Goal: Task Accomplishment & Management: Manage account settings

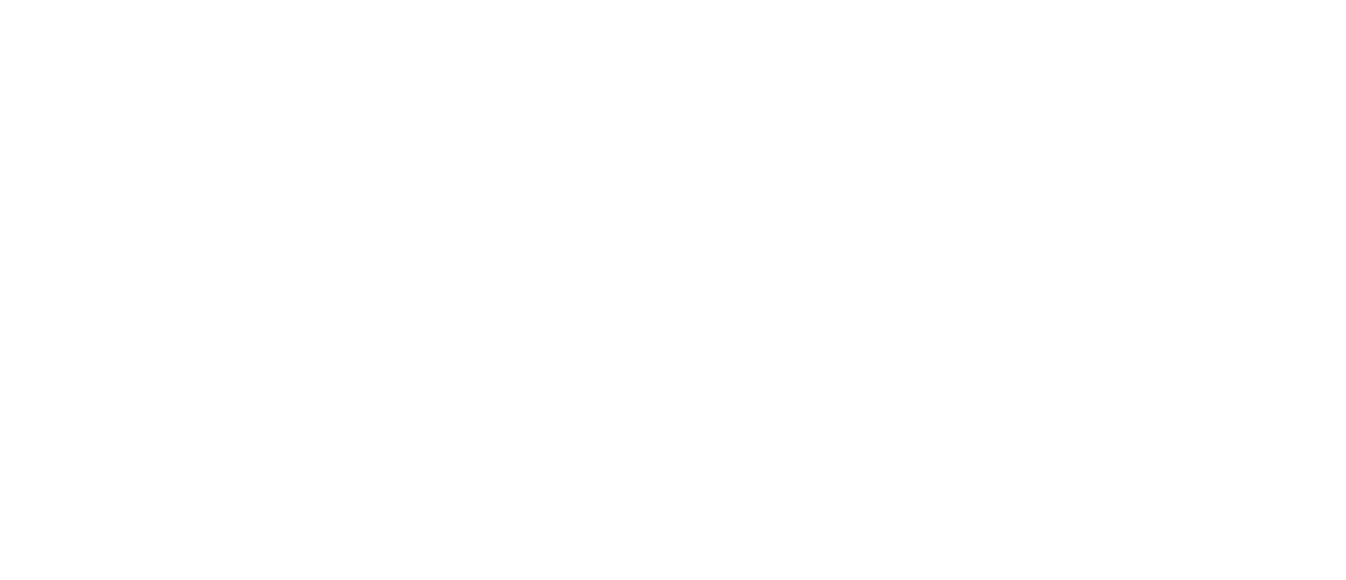
select select "*"
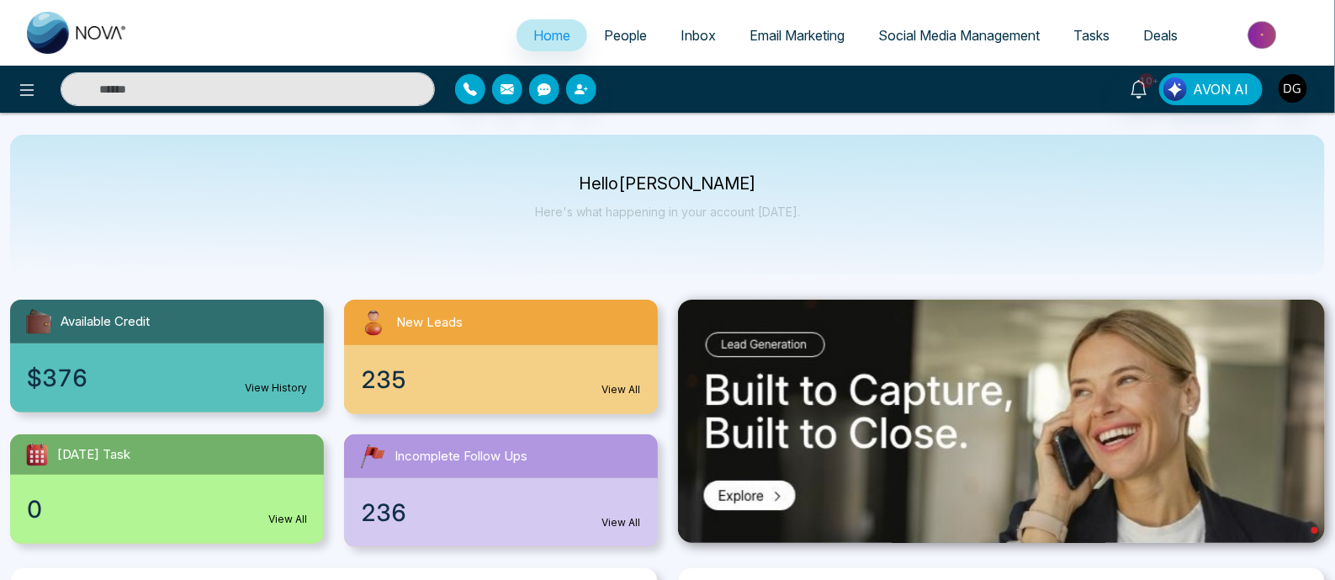
click at [622, 36] on span "People" at bounding box center [625, 35] width 43 height 17
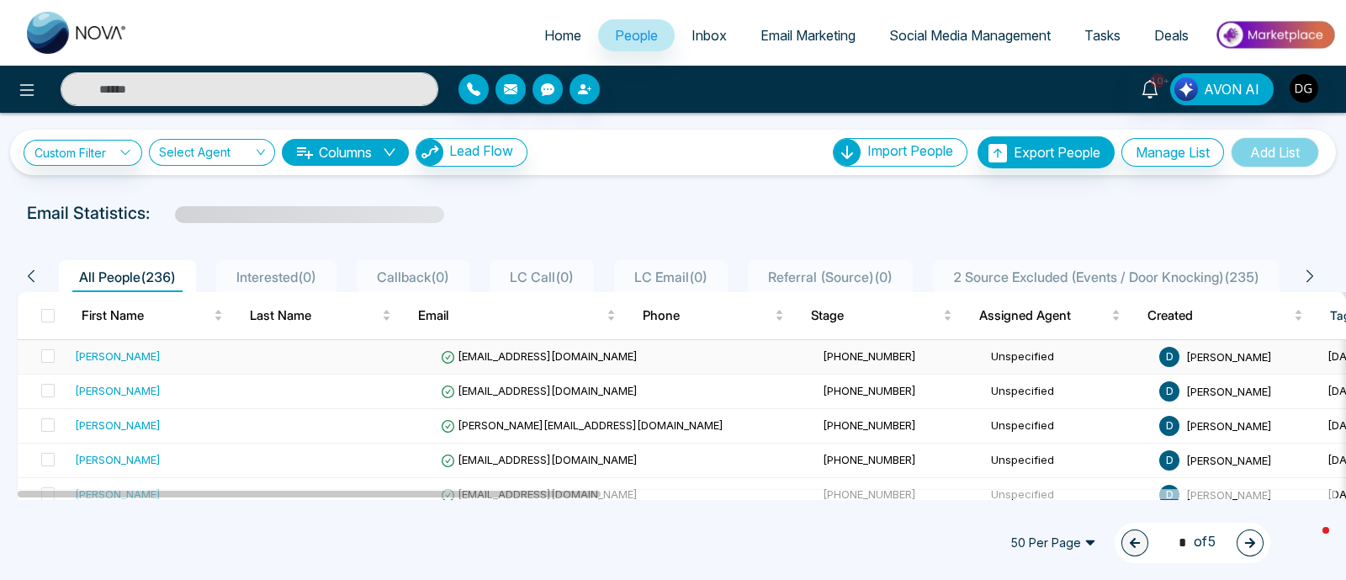
click at [126, 357] on div "[PERSON_NAME]" at bounding box center [118, 355] width 86 height 17
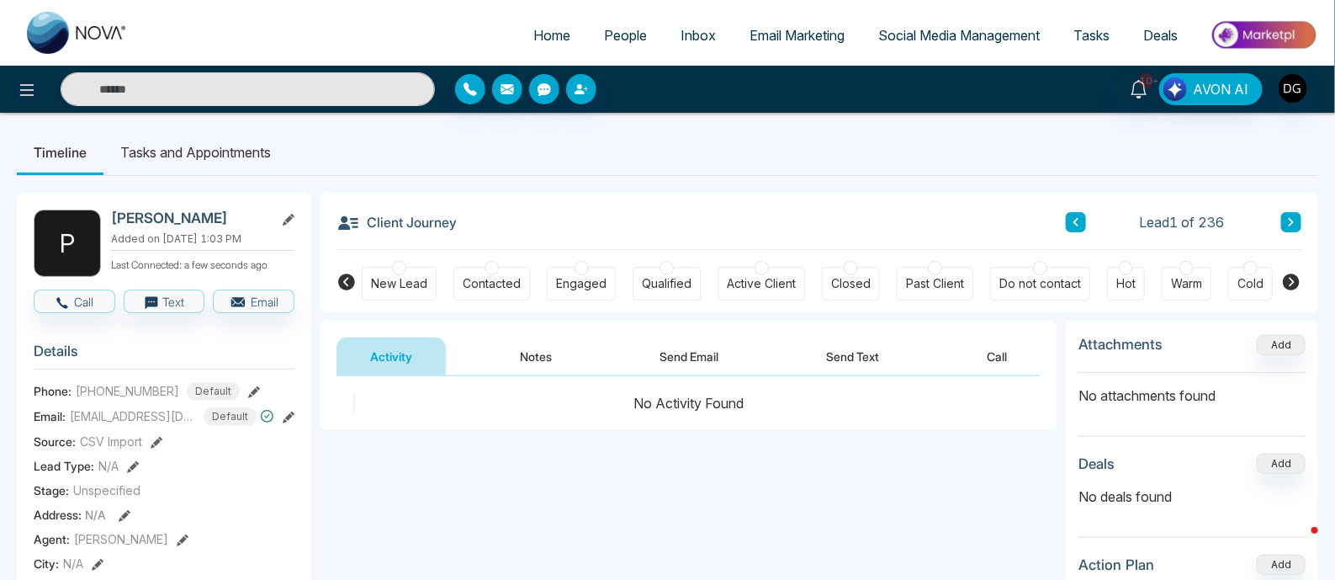
click at [1295, 283] on icon at bounding box center [1291, 281] width 17 height 17
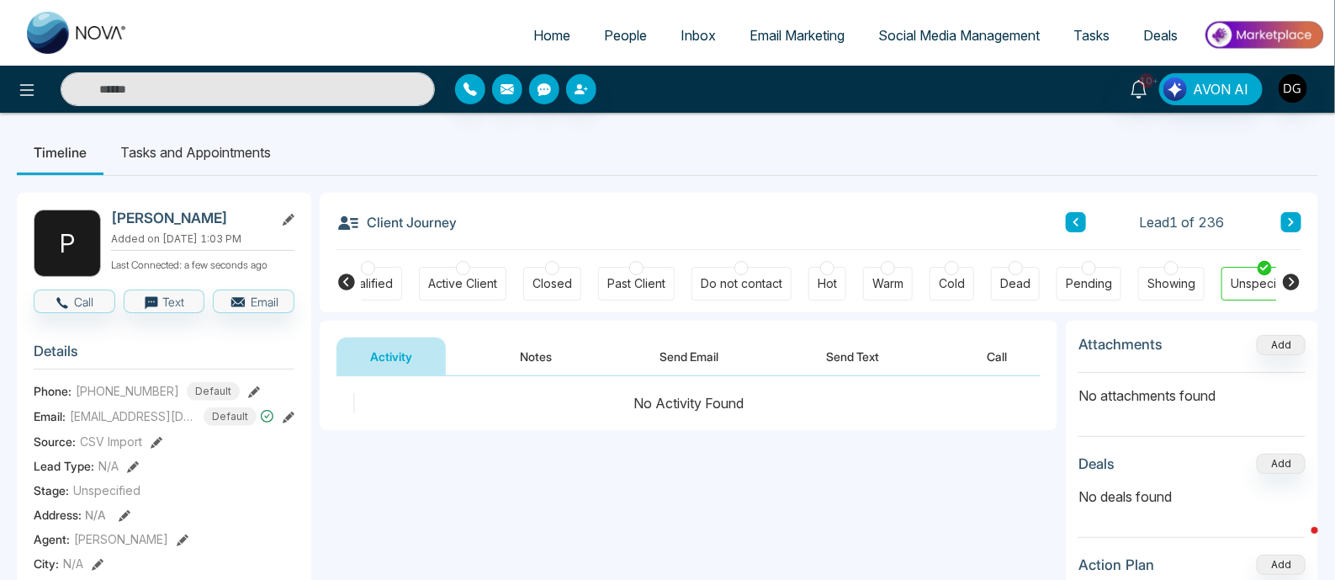
scroll to position [0, 323]
click at [336, 278] on icon at bounding box center [346, 282] width 20 height 20
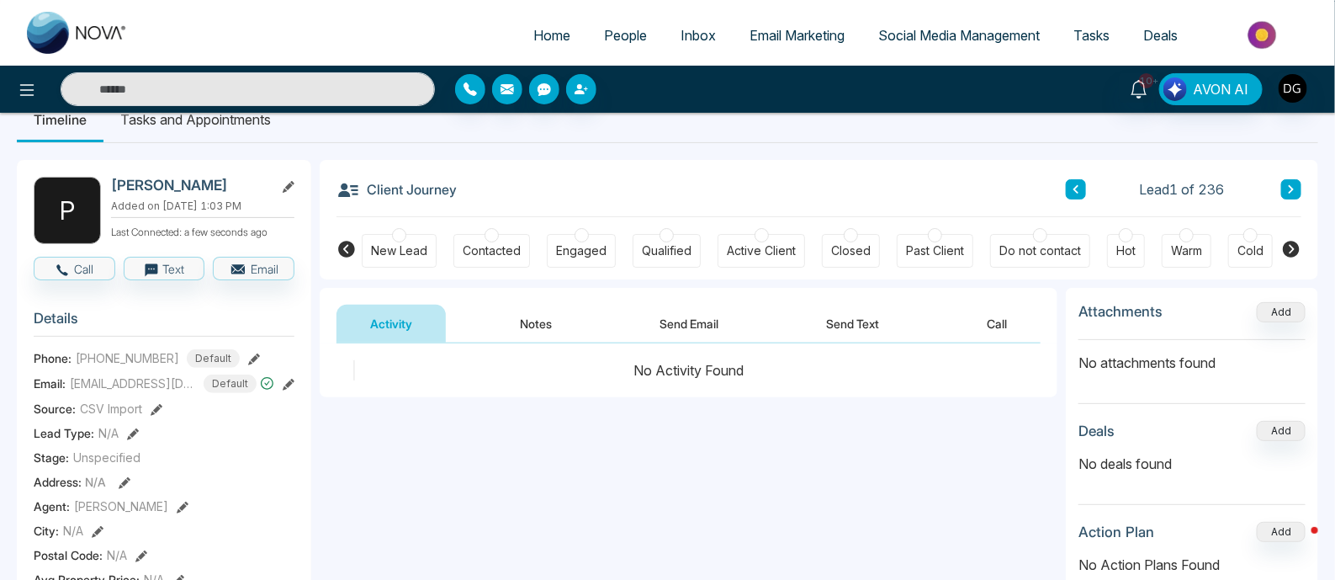
scroll to position [0, 0]
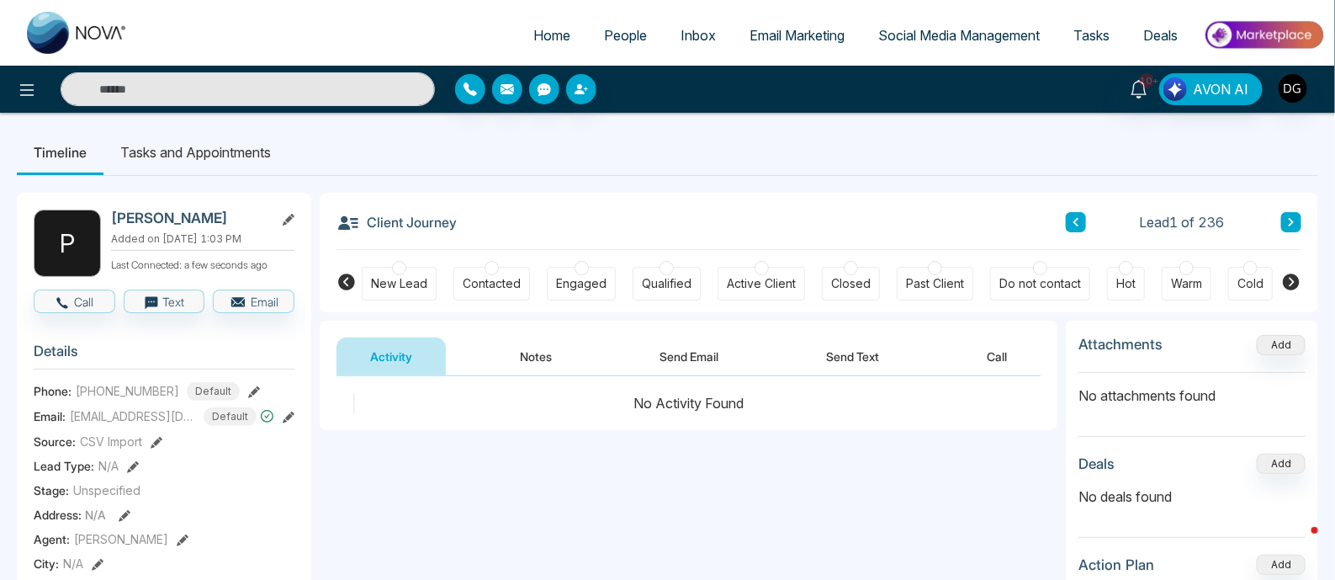
click at [45, 499] on span "Stage:" at bounding box center [51, 490] width 35 height 18
click at [400, 272] on div at bounding box center [399, 268] width 14 height 14
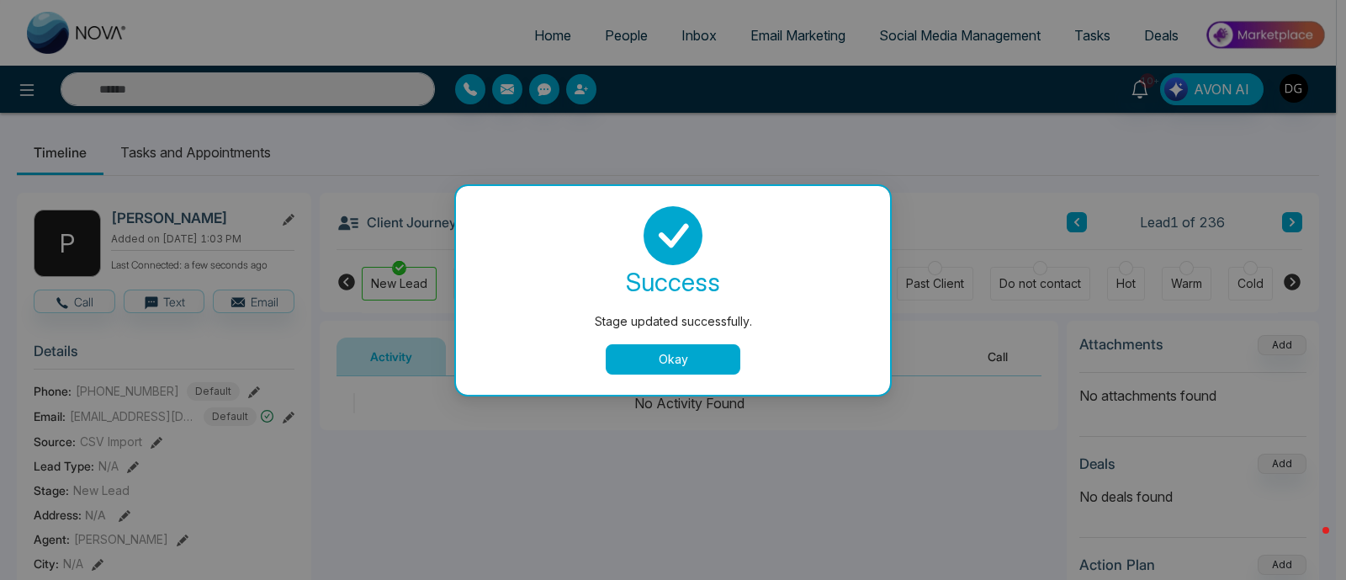
click at [664, 352] on button "Okay" at bounding box center [673, 359] width 135 height 30
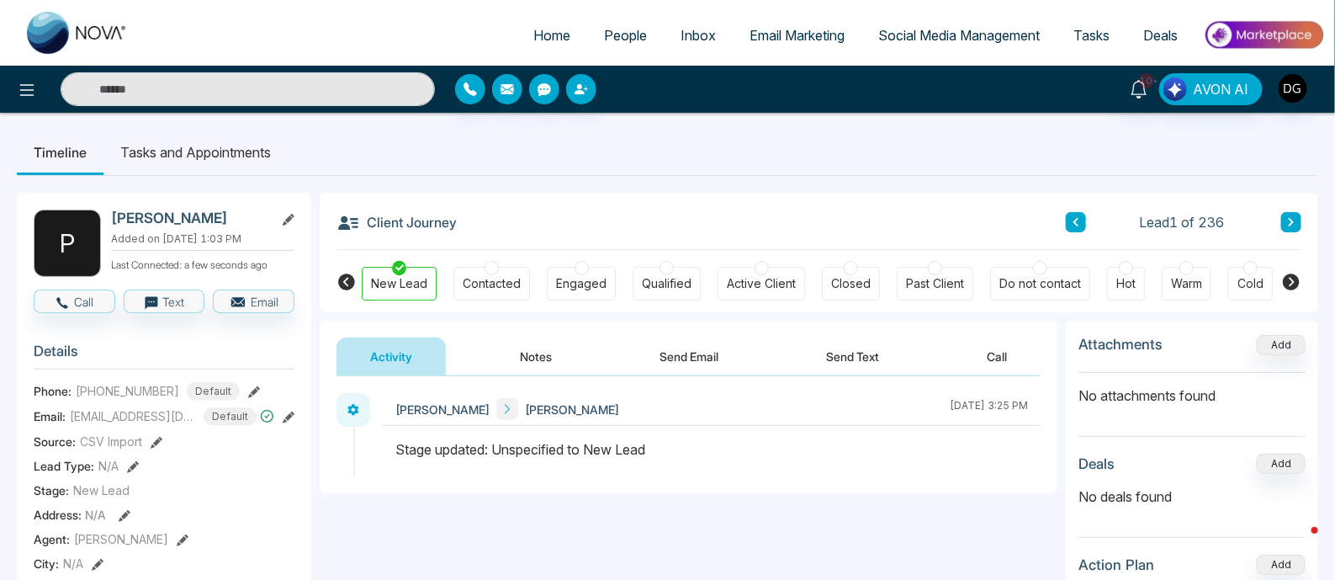
click at [1295, 279] on icon at bounding box center [1291, 281] width 17 height 17
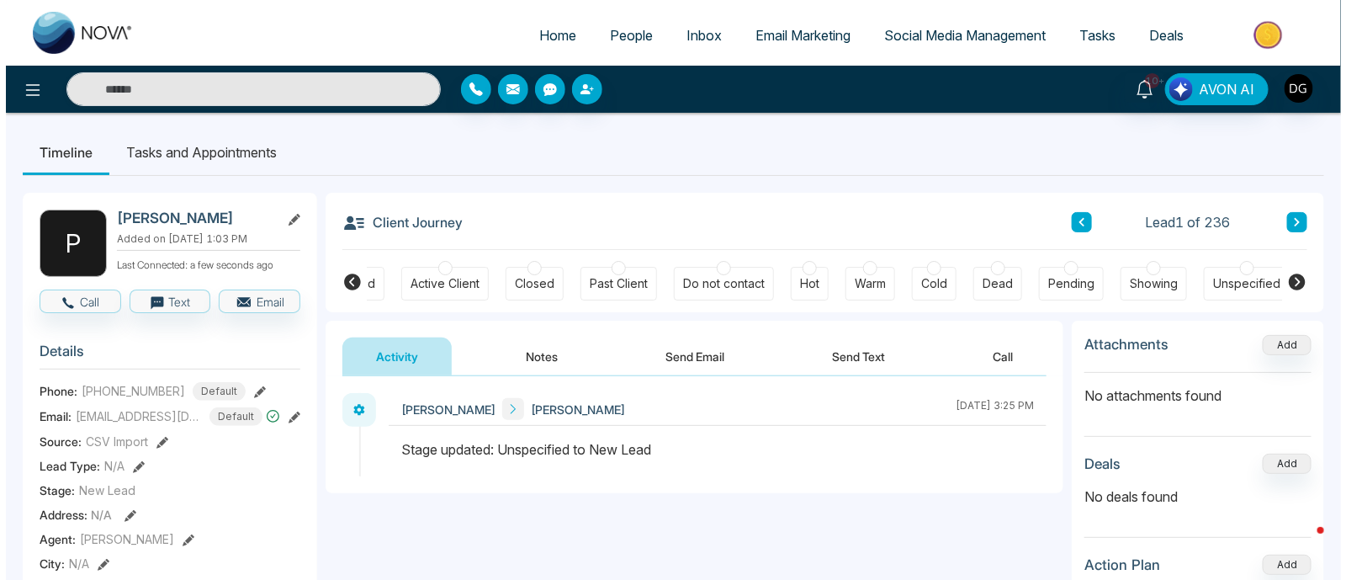
scroll to position [0, 323]
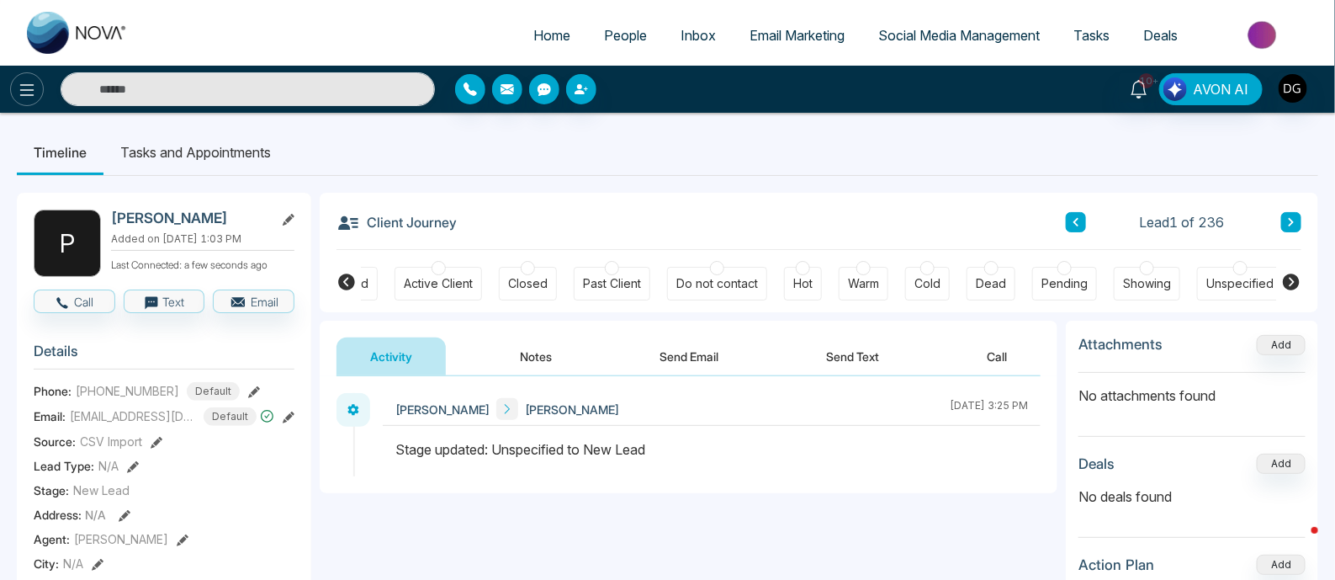
click at [34, 93] on icon at bounding box center [27, 90] width 20 height 20
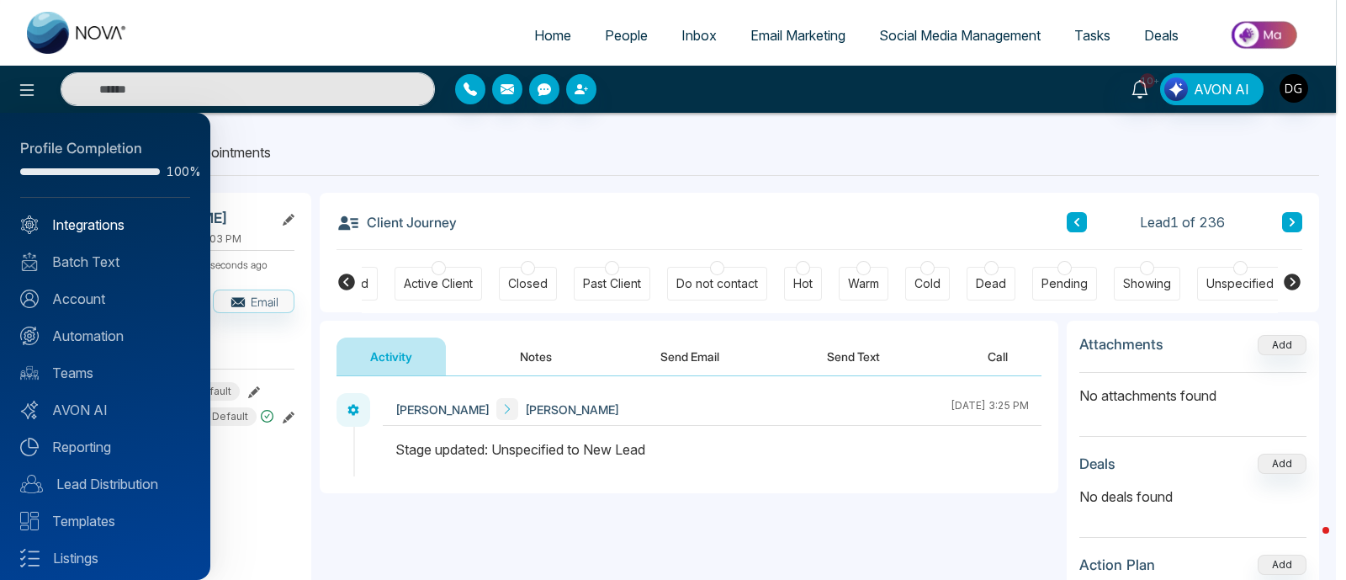
click at [82, 225] on link "Integrations" at bounding box center [105, 224] width 170 height 20
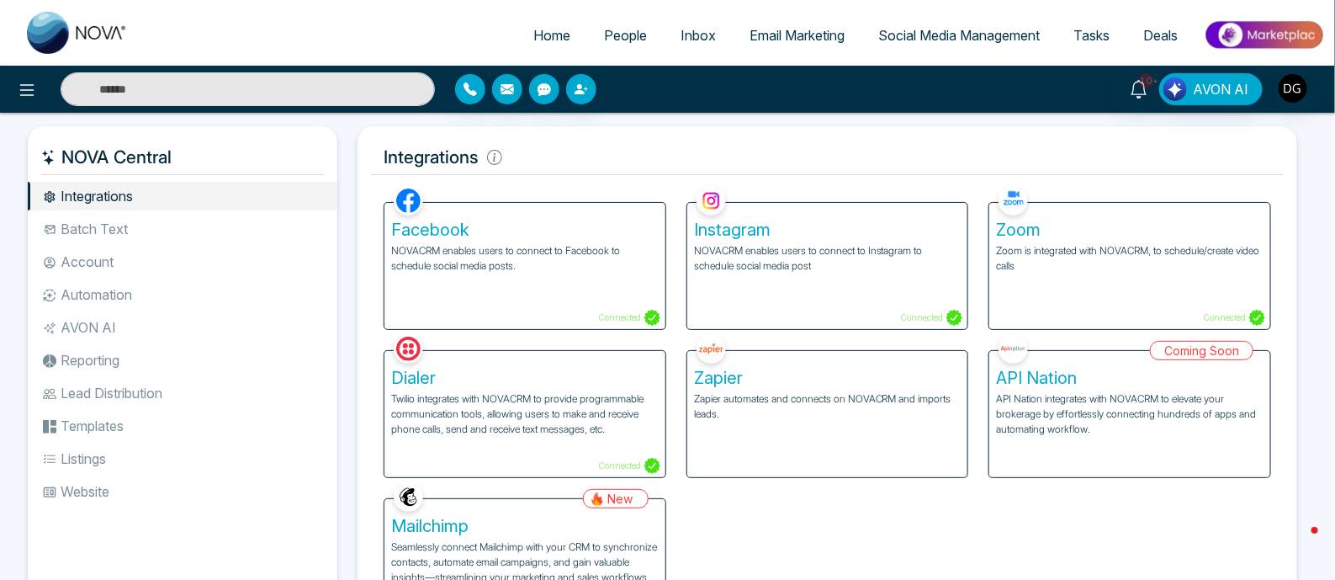
click at [124, 258] on li "Account" at bounding box center [183, 261] width 310 height 29
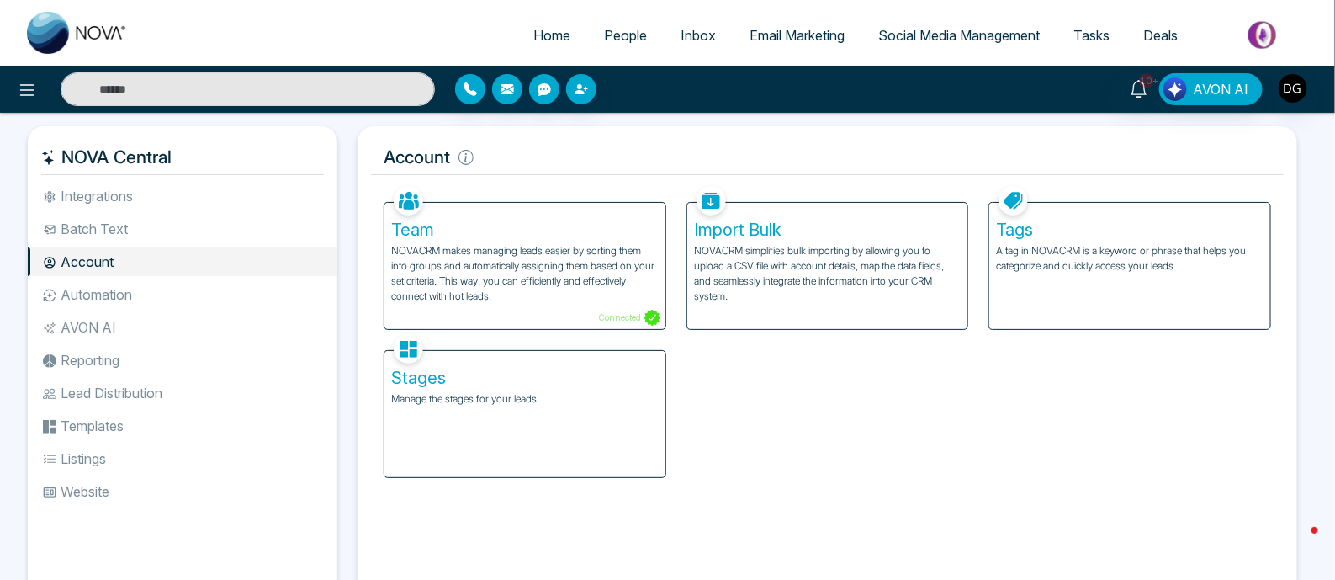
click at [551, 428] on div "Stages Manage the stages for your leads." at bounding box center [524, 414] width 281 height 126
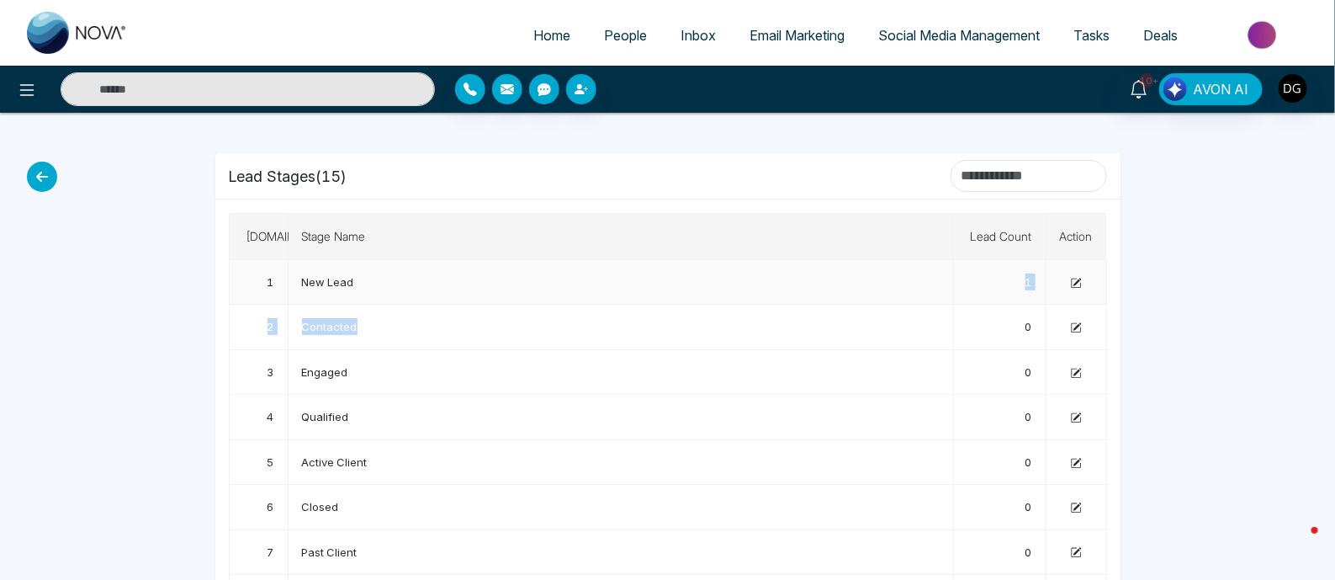
drag, startPoint x: 352, startPoint y: 326, endPoint x: 357, endPoint y: 266, distance: 60.8
click at [1077, 282] on icon at bounding box center [1076, 283] width 11 height 11
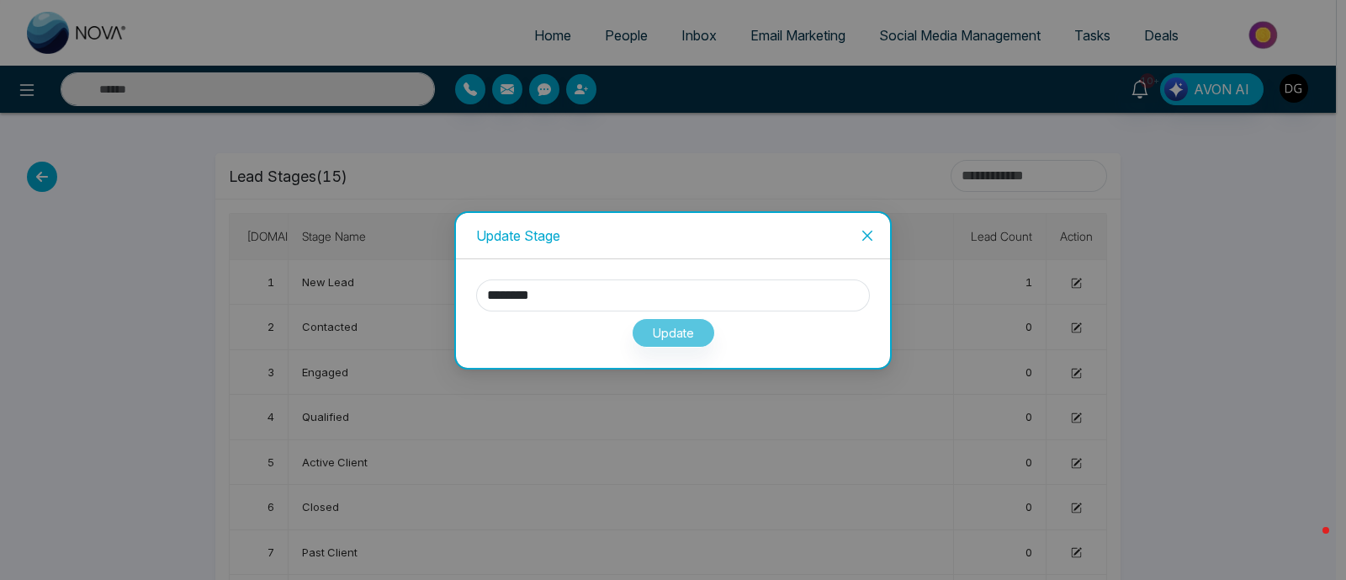
click at [874, 236] on icon "close" at bounding box center [866, 235] width 13 height 13
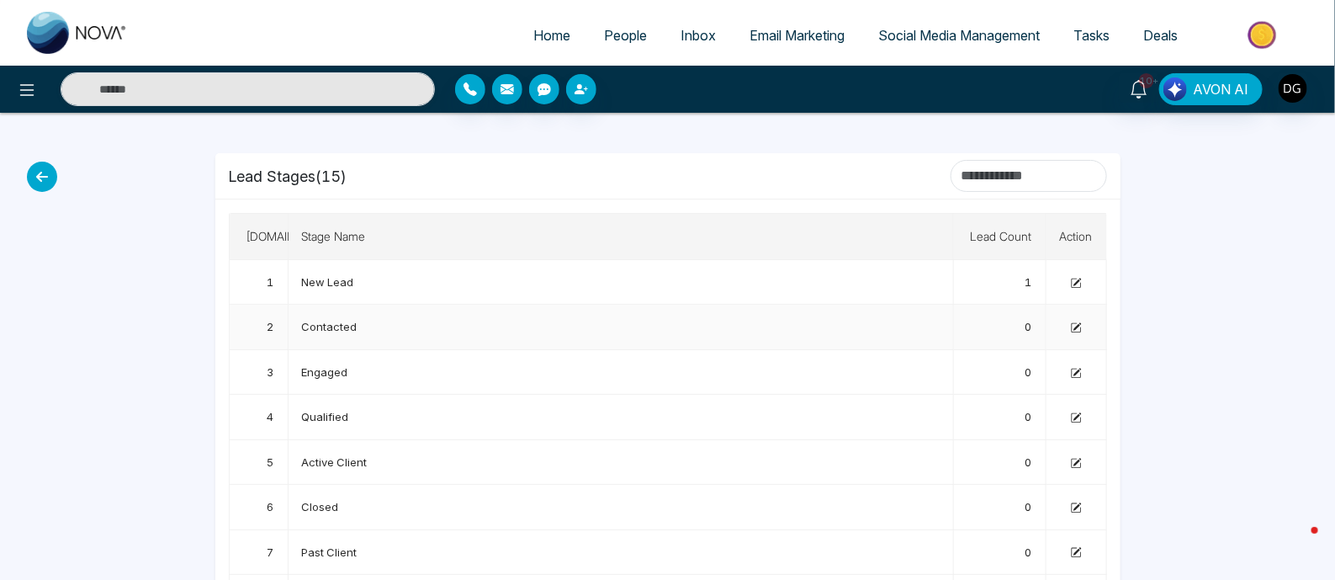
click at [1074, 324] on icon at bounding box center [1076, 327] width 11 height 11
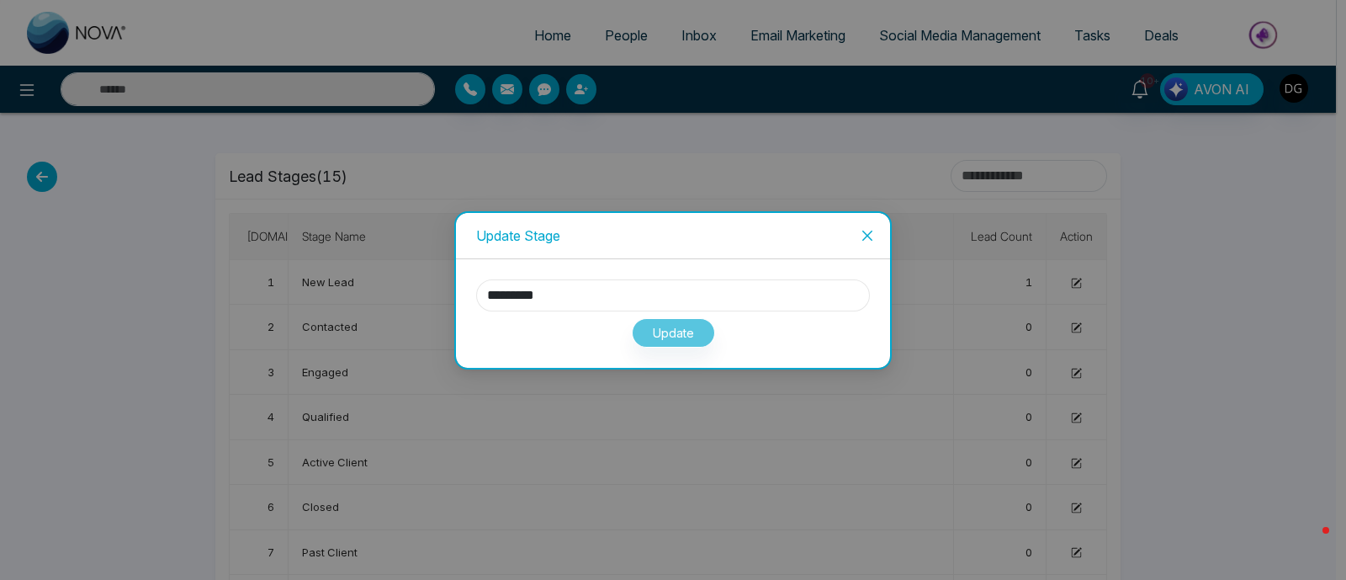
click at [686, 296] on input "*********" at bounding box center [673, 295] width 394 height 32
type input "*******"
click at [677, 326] on button "Update" at bounding box center [673, 332] width 83 height 29
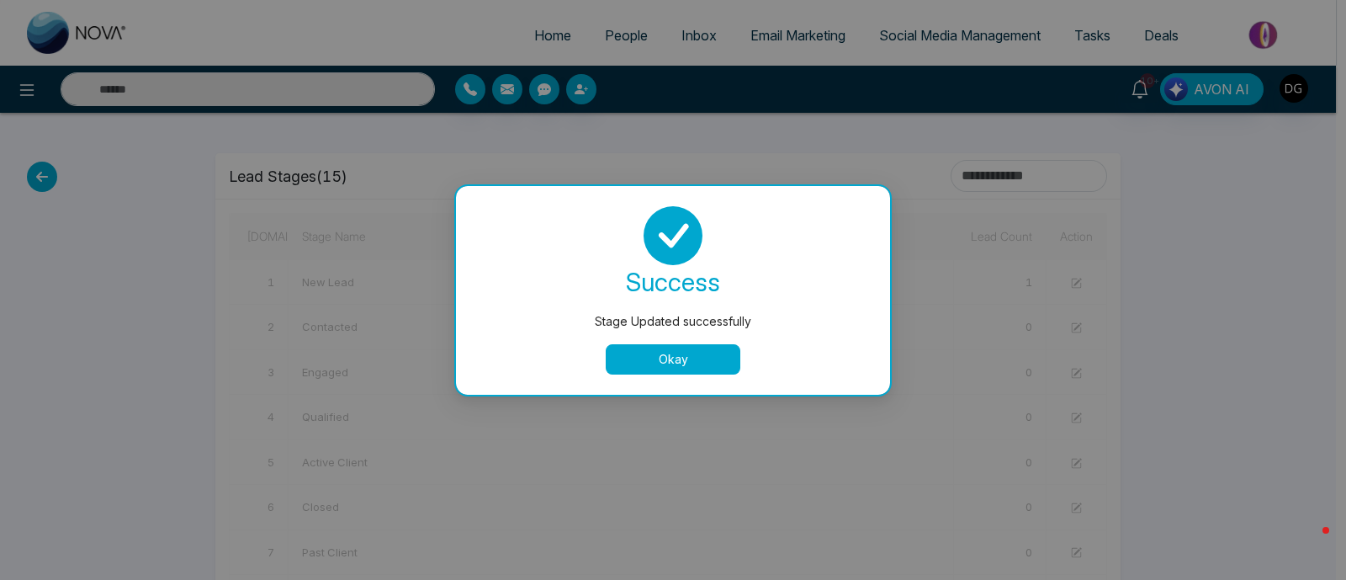
click at [679, 359] on button "Okay" at bounding box center [673, 359] width 135 height 30
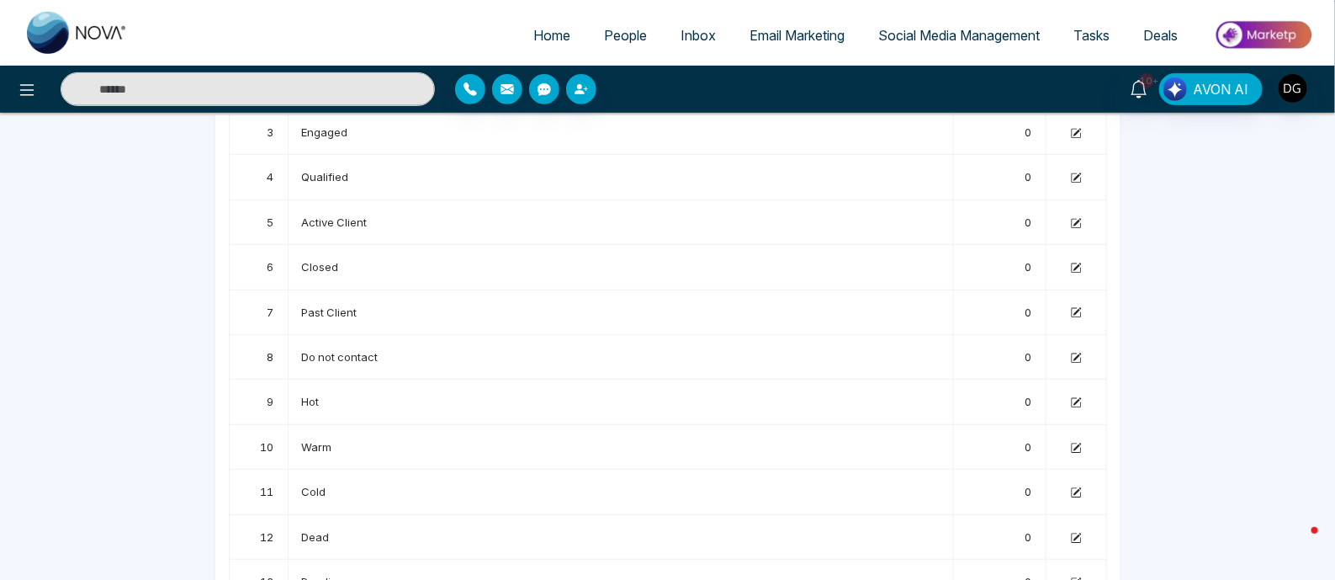
scroll to position [364, 0]
